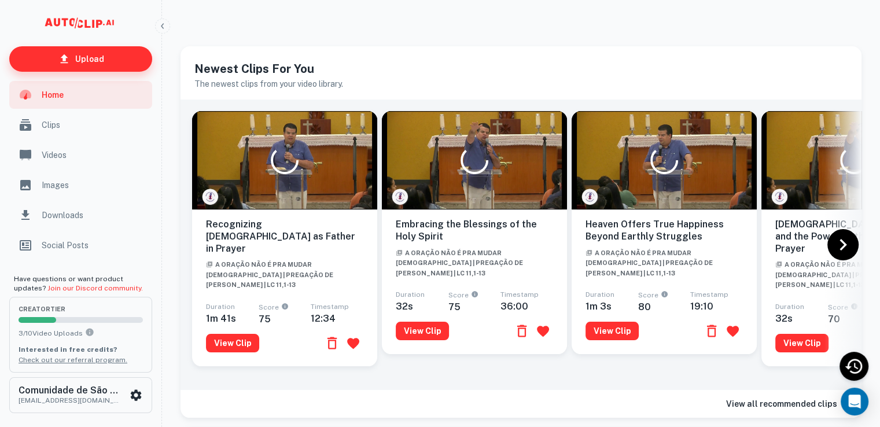
click at [79, 62] on p "Upload" at bounding box center [89, 59] width 29 height 13
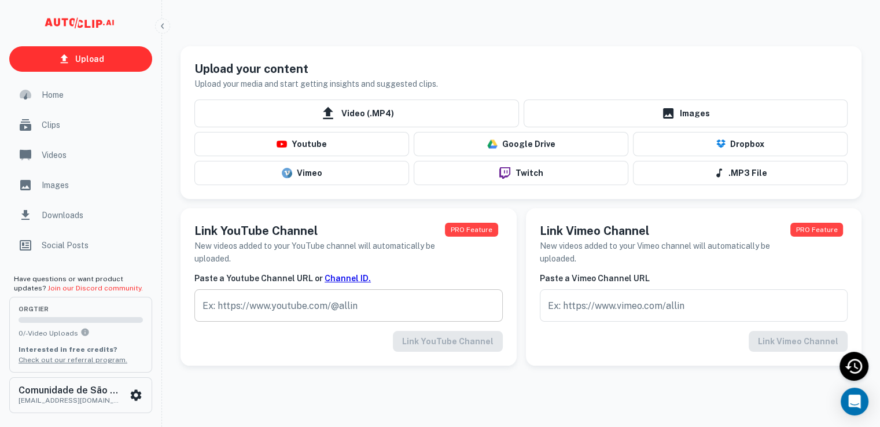
click at [380, 312] on input "text" at bounding box center [348, 305] width 308 height 32
paste input "[URL][DOMAIN_NAME]"
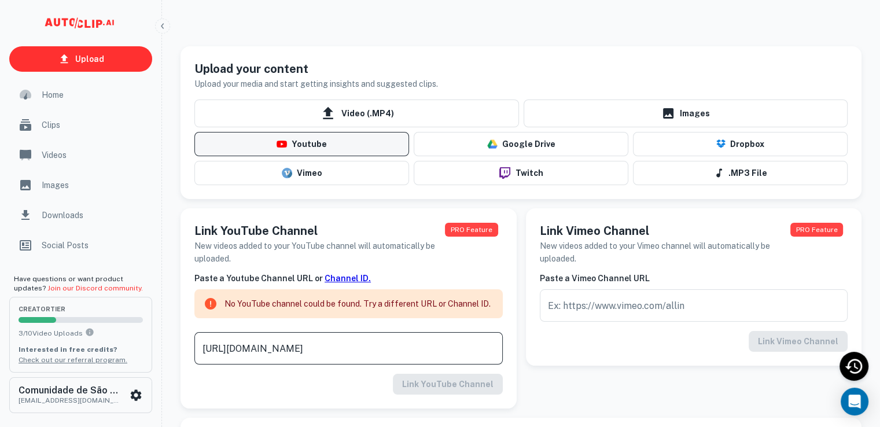
type input "[URL][DOMAIN_NAME]"
click at [362, 138] on button "Youtube" at bounding box center [301, 144] width 215 height 24
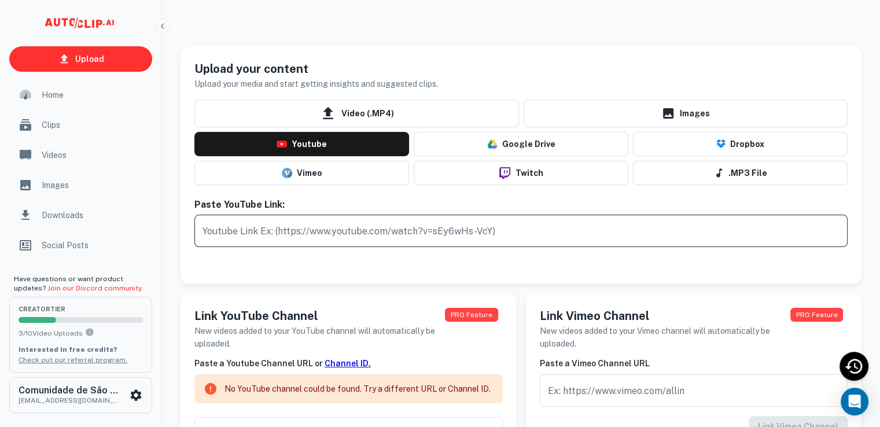
click at [350, 244] on input "text" at bounding box center [520, 231] width 653 height 32
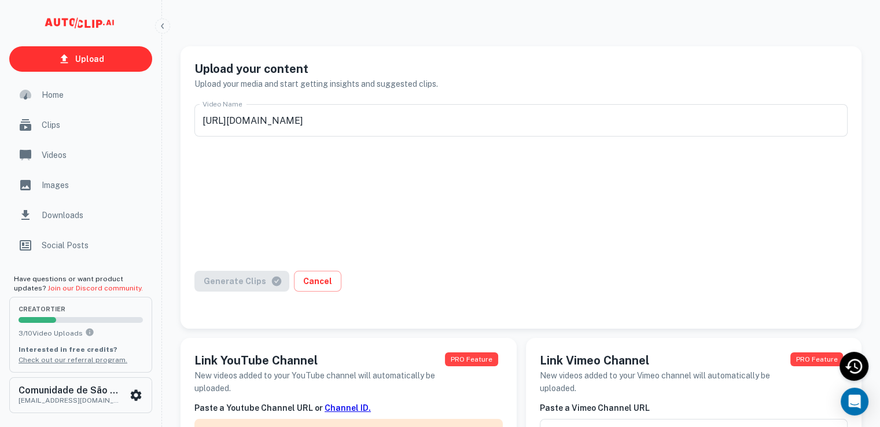
click at [476, 218] on div at bounding box center [520, 204] width 653 height 116
click at [459, 128] on input "[URL][DOMAIN_NAME]" at bounding box center [520, 120] width 653 height 32
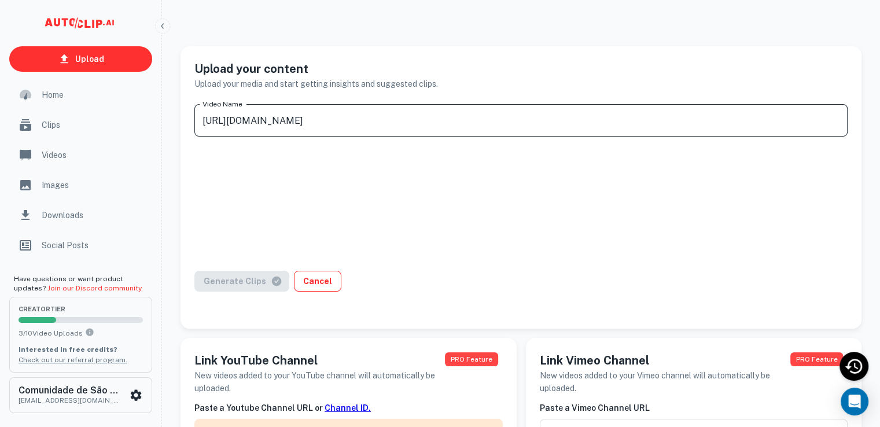
type input "[URL][DOMAIN_NAME]"
click at [468, 222] on div at bounding box center [520, 204] width 653 height 116
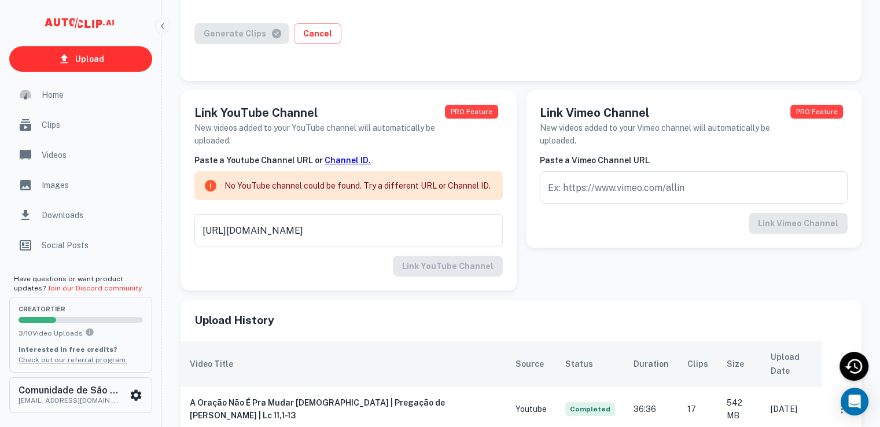
scroll to position [289, 0]
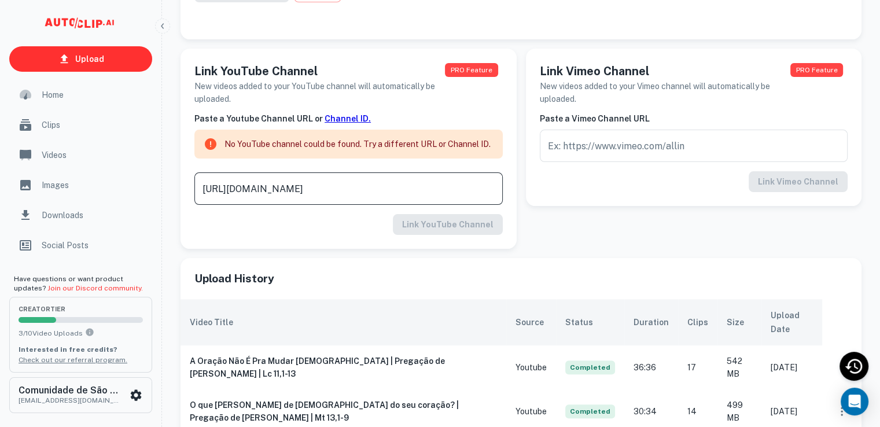
drag, startPoint x: 446, startPoint y: 181, endPoint x: 136, endPoint y: 194, distance: 309.8
click at [152, 195] on div "Upload Home Clips Videos Images Downloads Social Posts Have questions or want p…" at bounding box center [440, 137] width 880 height 835
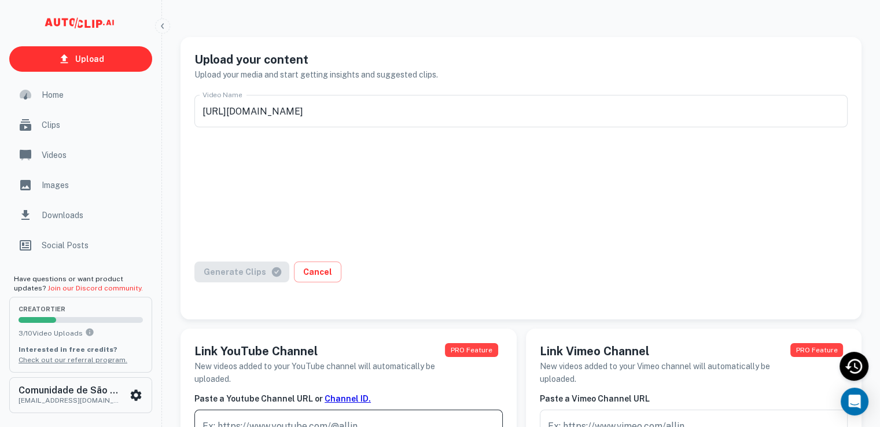
scroll to position [0, 0]
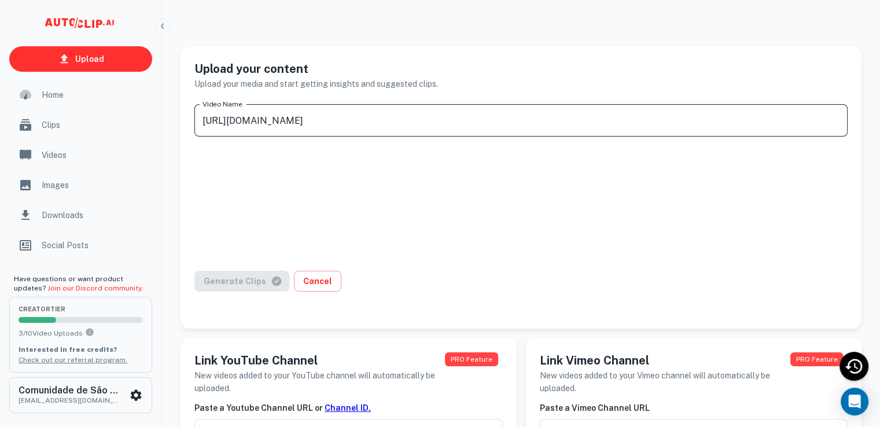
click at [259, 128] on input "[URL][DOMAIN_NAME]" at bounding box center [520, 120] width 653 height 32
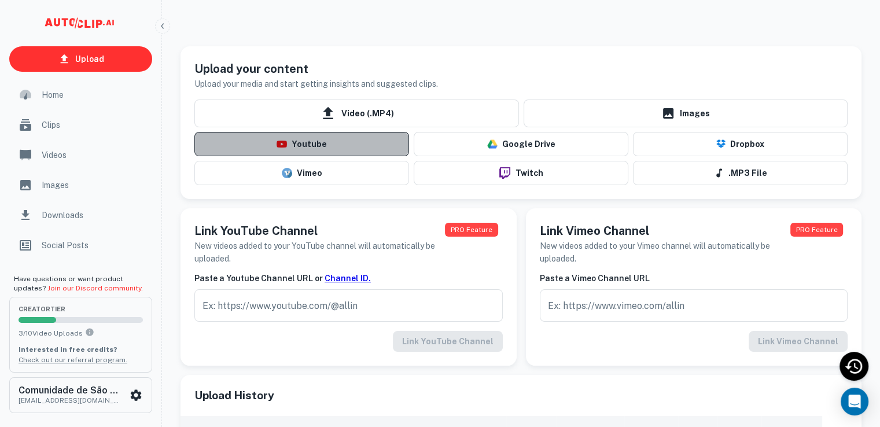
click at [355, 141] on button "Youtube" at bounding box center [301, 144] width 215 height 24
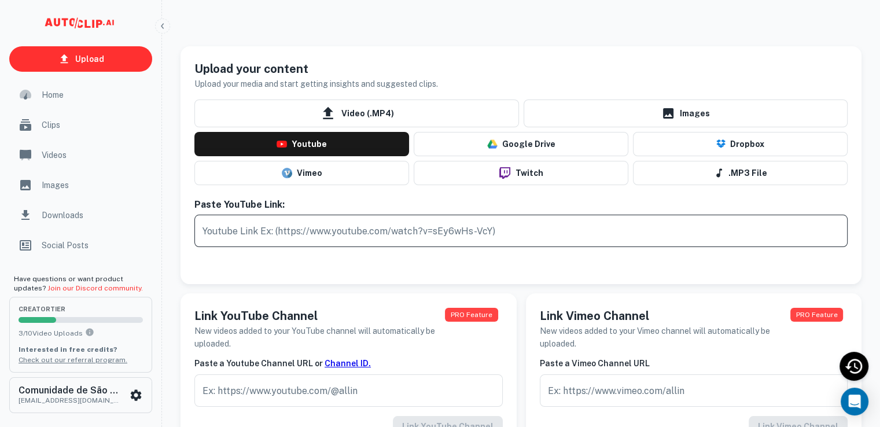
click at [316, 222] on input "text" at bounding box center [520, 231] width 653 height 32
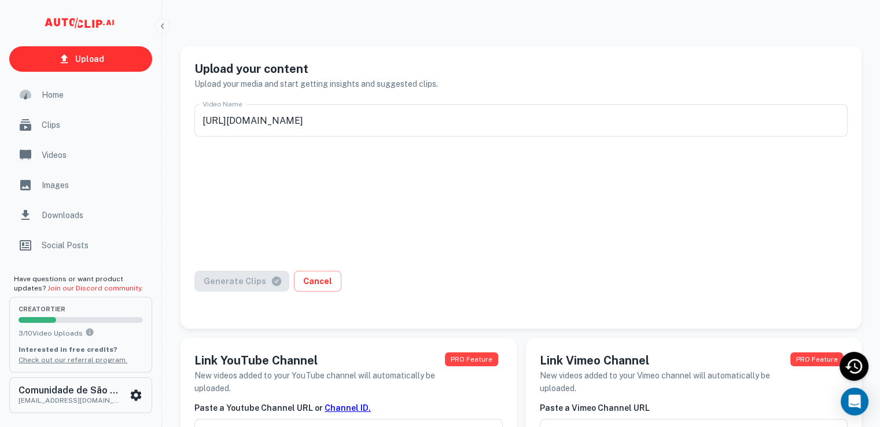
click at [226, 318] on div "Video Name https://youtu.be/X_88Jv9nzmo?si=SrtrUnGDlTiO4ciL Video Name Generate…" at bounding box center [521, 207] width 681 height 224
click at [232, 275] on div "Generate Clips Cancel" at bounding box center [520, 288] width 653 height 35
click at [234, 282] on div "Generate Clips Cancel" at bounding box center [520, 288] width 653 height 35
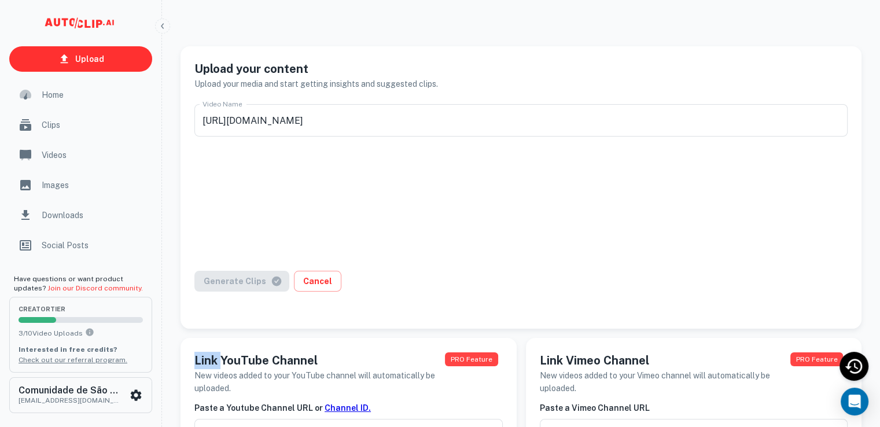
click at [234, 282] on div "Generate Clips Cancel" at bounding box center [520, 288] width 653 height 35
click at [407, 274] on div "Generate Clips Cancel" at bounding box center [520, 288] width 653 height 35
click at [412, 256] on div at bounding box center [520, 204] width 653 height 116
click at [233, 311] on div "Video Name https://youtu.be/X_88Jv9nzmo?si=SrtrUnGDlTiO4ciL Video Name Generate…" at bounding box center [521, 207] width 681 height 224
click at [459, 124] on input "[URL][DOMAIN_NAME]" at bounding box center [520, 120] width 653 height 32
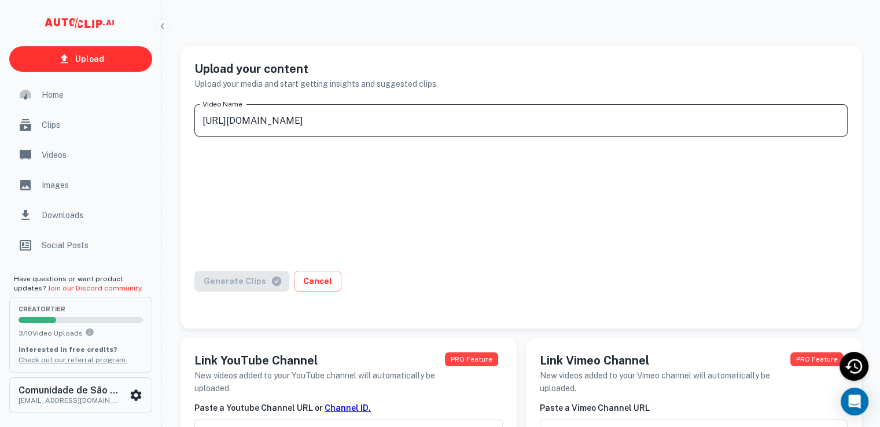
click at [459, 196] on div at bounding box center [520, 204] width 653 height 116
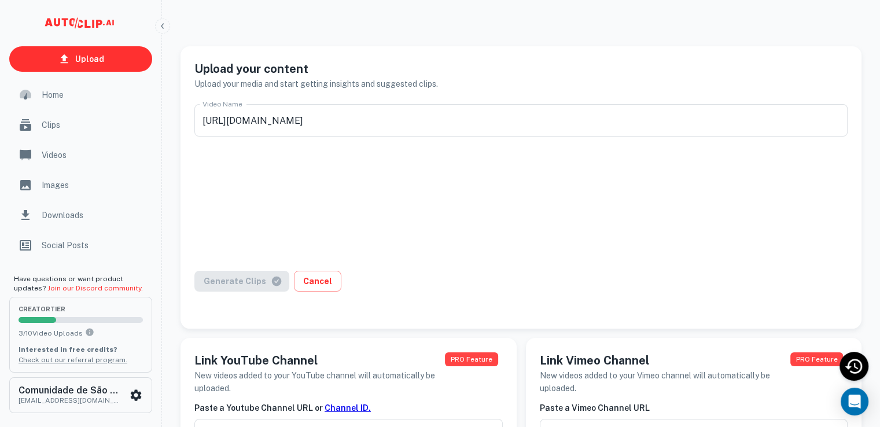
click at [233, 282] on div "Generate Clips Cancel" at bounding box center [520, 288] width 653 height 35
click at [239, 307] on div "Video Name https://youtu.be/X_88Jv9nzmo?si=SrtrUnGDlTiO4ciL Video Name Generate…" at bounding box center [521, 207] width 681 height 224
click at [252, 274] on div "Generate Clips Cancel" at bounding box center [520, 288] width 653 height 35
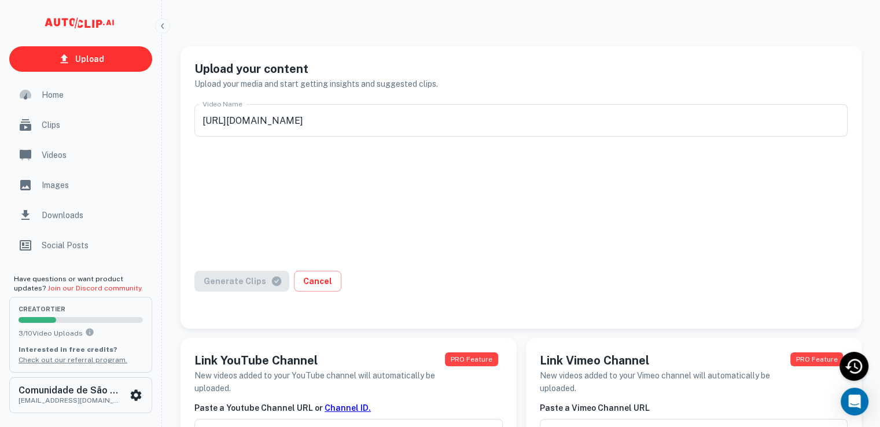
click at [255, 282] on div "Generate Clips Cancel" at bounding box center [520, 288] width 653 height 35
click at [259, 284] on div "Generate Clips Cancel" at bounding box center [520, 288] width 653 height 35
click at [319, 68] on h5 "Upload your content" at bounding box center [316, 68] width 244 height 17
click at [456, 123] on input "[URL][DOMAIN_NAME]" at bounding box center [520, 120] width 653 height 32
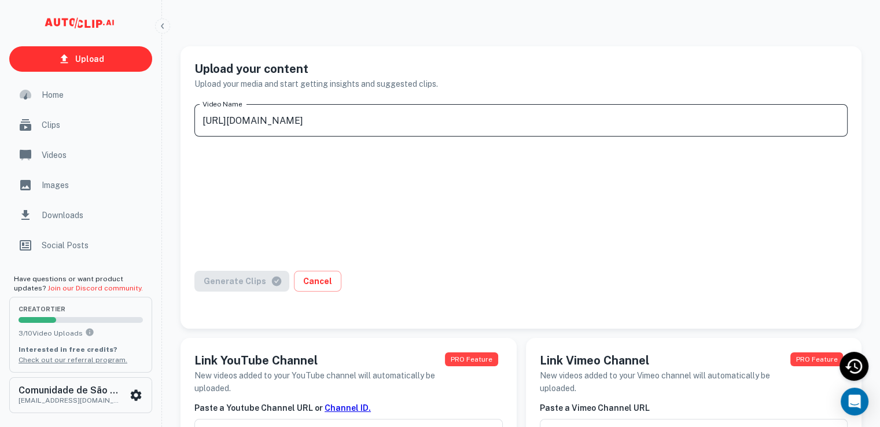
click at [457, 214] on div at bounding box center [520, 204] width 653 height 116
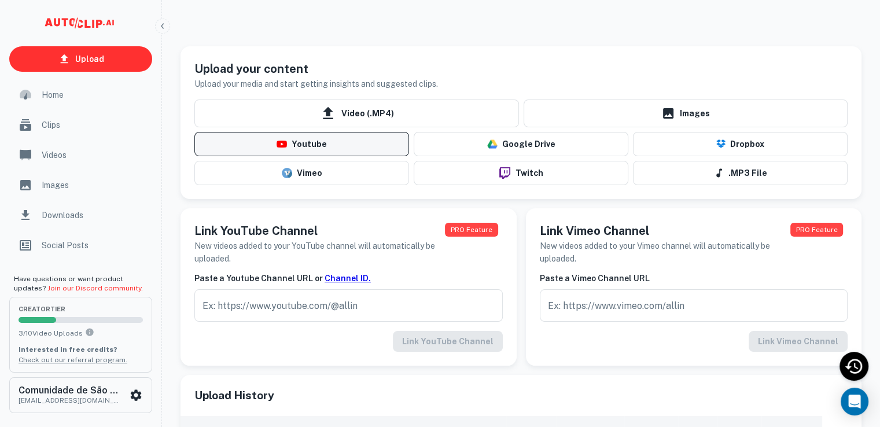
click at [318, 149] on button "Youtube" at bounding box center [301, 144] width 215 height 24
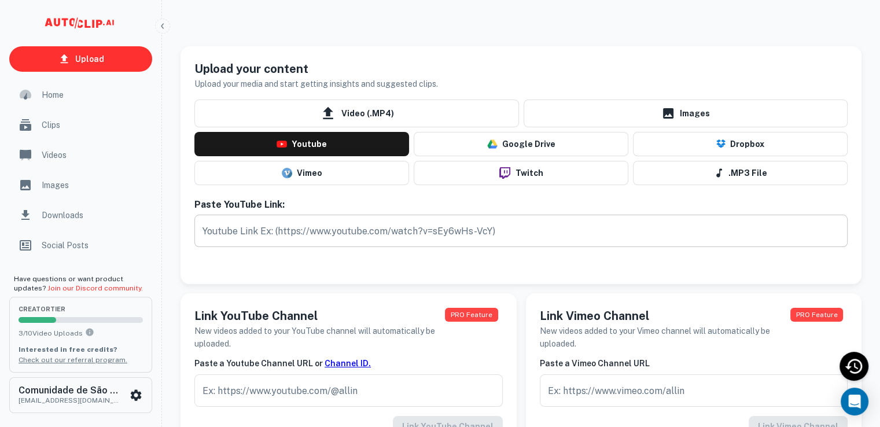
click at [330, 221] on input "text" at bounding box center [520, 231] width 653 height 32
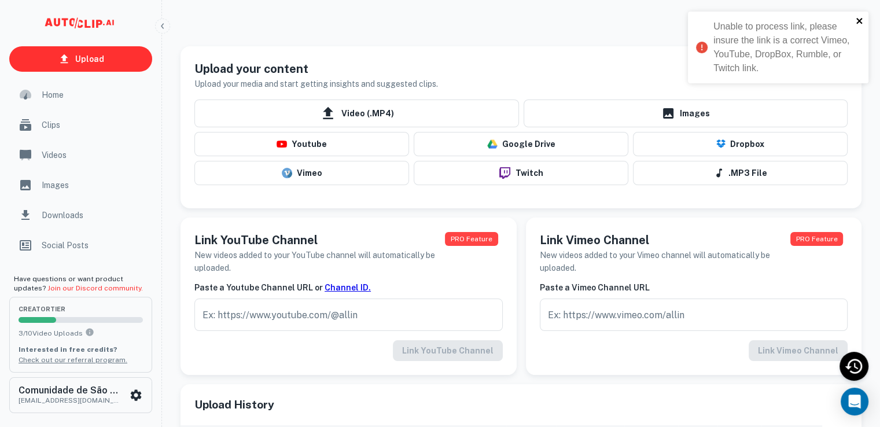
click at [859, 24] on icon "close" at bounding box center [860, 20] width 8 height 9
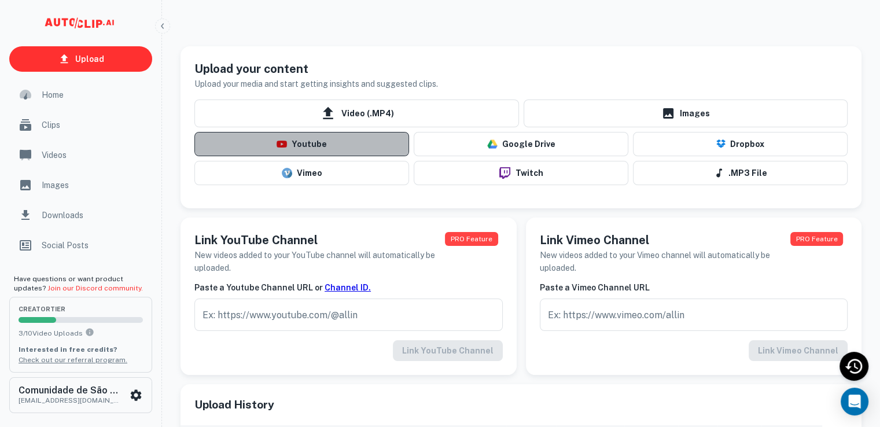
click at [384, 150] on button "Youtube" at bounding box center [301, 144] width 215 height 24
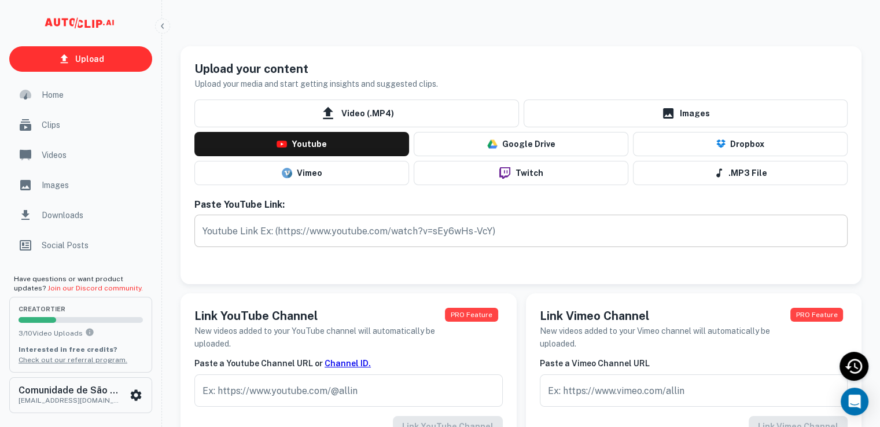
click at [346, 234] on input "text" at bounding box center [520, 231] width 653 height 32
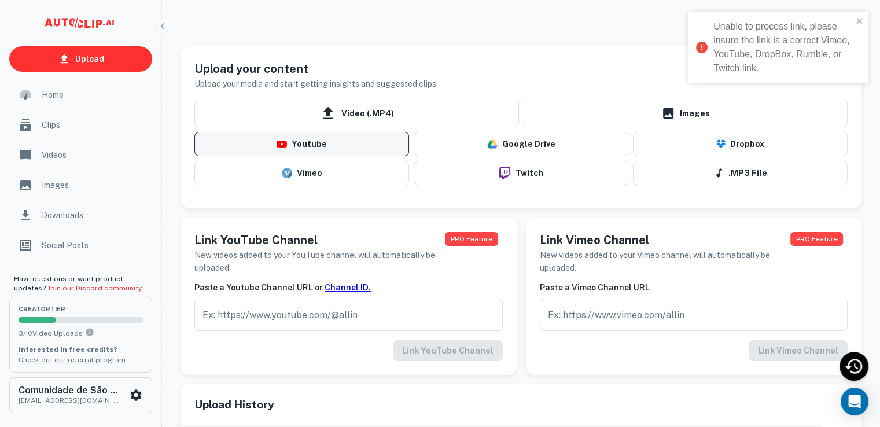
click at [299, 138] on button "Youtube" at bounding box center [301, 144] width 215 height 24
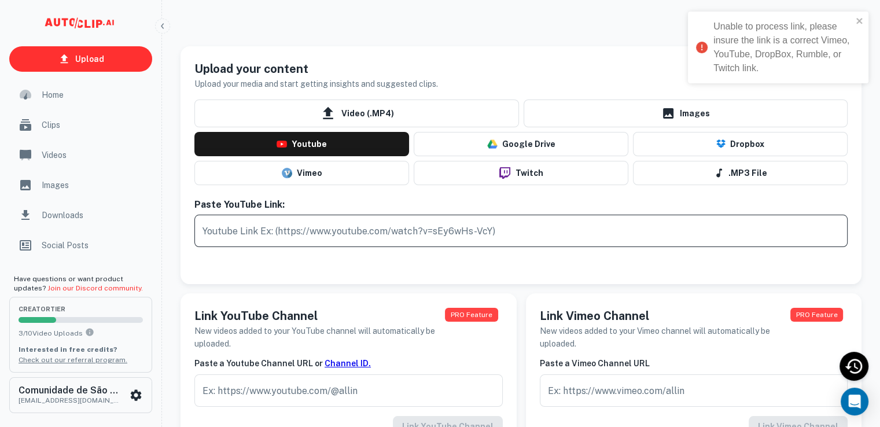
click at [290, 225] on input "text" at bounding box center [520, 231] width 653 height 32
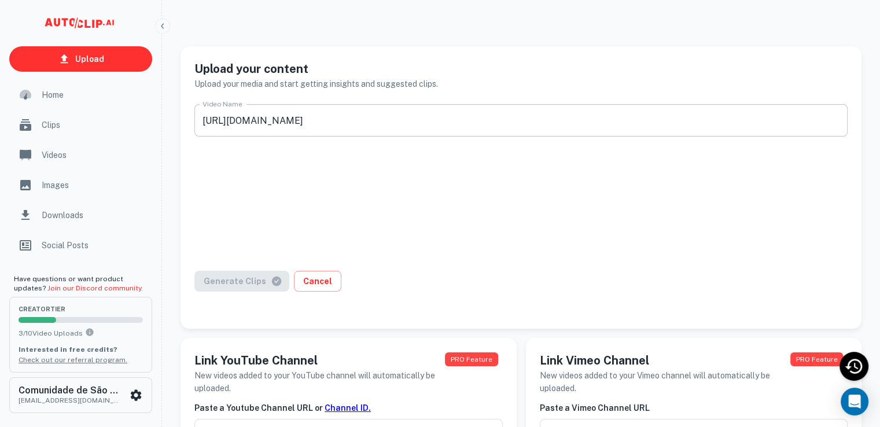
click at [435, 123] on input "[URL][DOMAIN_NAME]" at bounding box center [520, 120] width 653 height 32
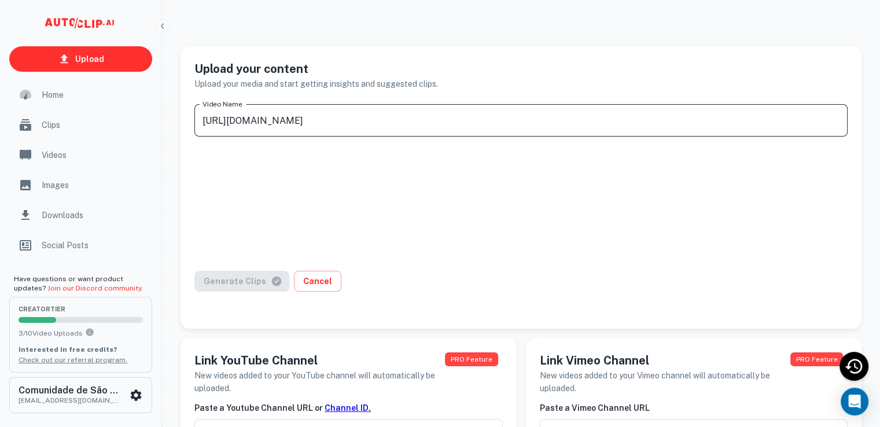
type input "[URL][DOMAIN_NAME]"
click at [230, 283] on div "Generate Clips Cancel" at bounding box center [520, 288] width 653 height 35
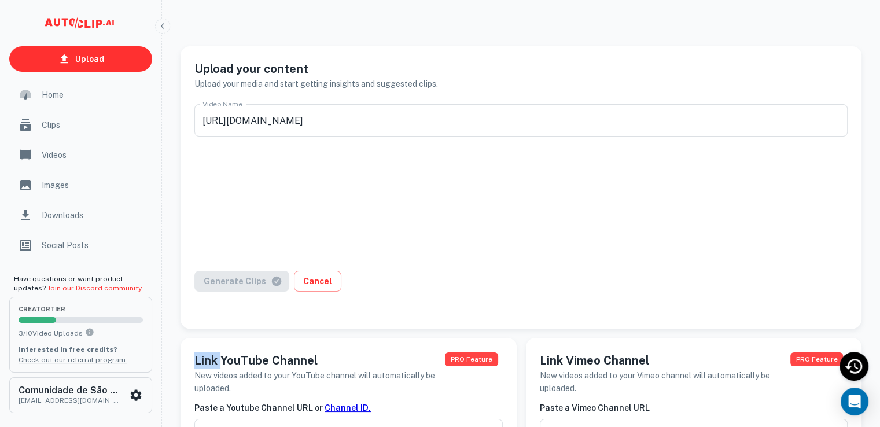
click at [230, 283] on div "Generate Clips Cancel" at bounding box center [520, 288] width 653 height 35
click at [229, 283] on div "Generate Clips Cancel" at bounding box center [520, 288] width 653 height 35
click at [229, 284] on div "Generate Clips Cancel" at bounding box center [520, 288] width 653 height 35
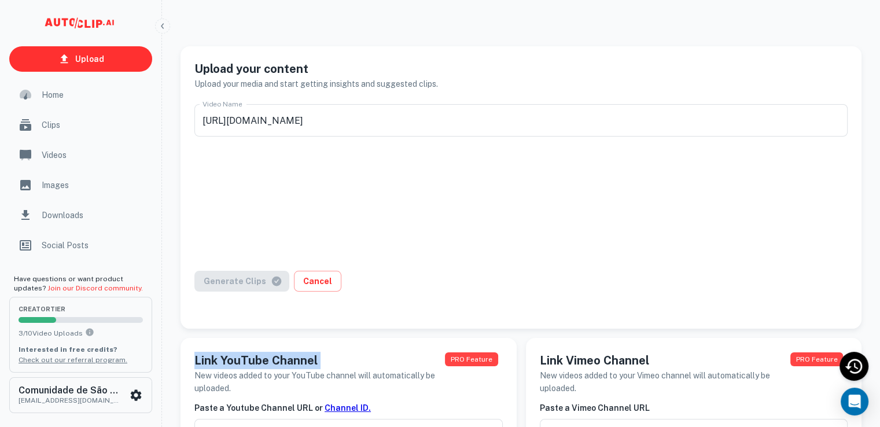
click at [230, 284] on div "Generate Clips Cancel" at bounding box center [520, 288] width 653 height 35
click at [231, 286] on div "Generate Clips Cancel" at bounding box center [520, 288] width 653 height 35
click at [231, 288] on div "Generate Clips Cancel" at bounding box center [520, 288] width 653 height 35
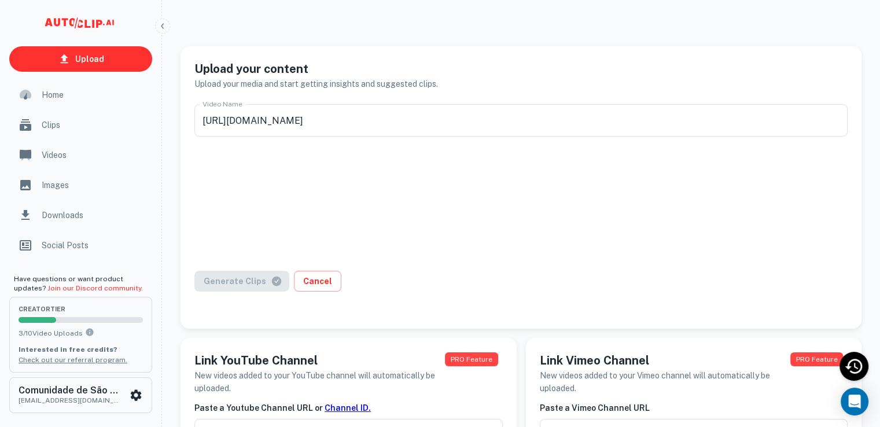
click at [231, 288] on div "Generate Clips Cancel" at bounding box center [520, 288] width 653 height 35
click at [264, 278] on div "Generate Clips Cancel" at bounding box center [520, 288] width 653 height 35
click at [270, 285] on div "Generate Clips Cancel" at bounding box center [520, 288] width 653 height 35
click at [270, 284] on div "Generate Clips Cancel" at bounding box center [520, 288] width 653 height 35
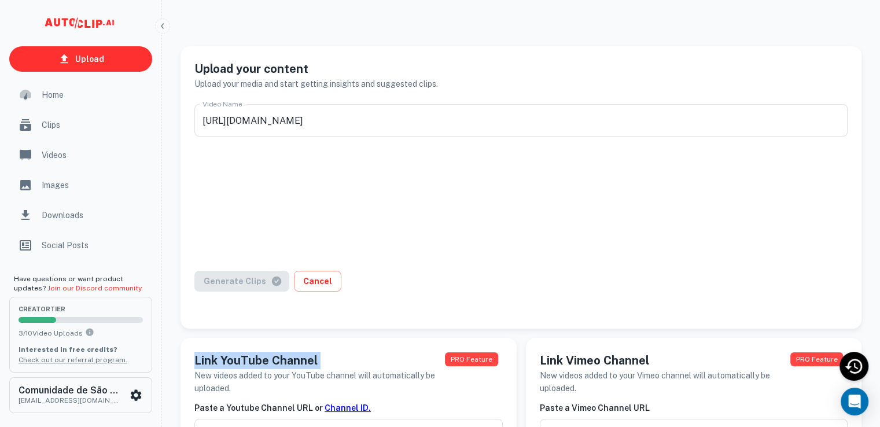
click at [269, 284] on div "Generate Clips Cancel" at bounding box center [520, 288] width 653 height 35
click at [269, 283] on div "Generate Clips Cancel" at bounding box center [520, 288] width 653 height 35
click at [271, 283] on div "Generate Clips Cancel" at bounding box center [520, 288] width 653 height 35
click at [271, 282] on div "Generate Clips Cancel" at bounding box center [520, 288] width 653 height 35
drag, startPoint x: 272, startPoint y: 284, endPoint x: 303, endPoint y: 277, distance: 32.0
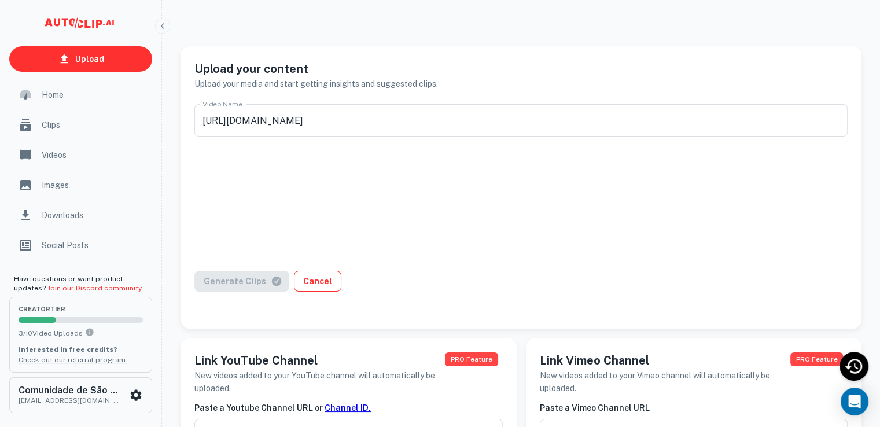
click at [273, 285] on div "Generate Clips Cancel" at bounding box center [520, 288] width 653 height 35
click at [628, 230] on div at bounding box center [520, 204] width 653 height 116
